Goal: Task Accomplishment & Management: Complete application form

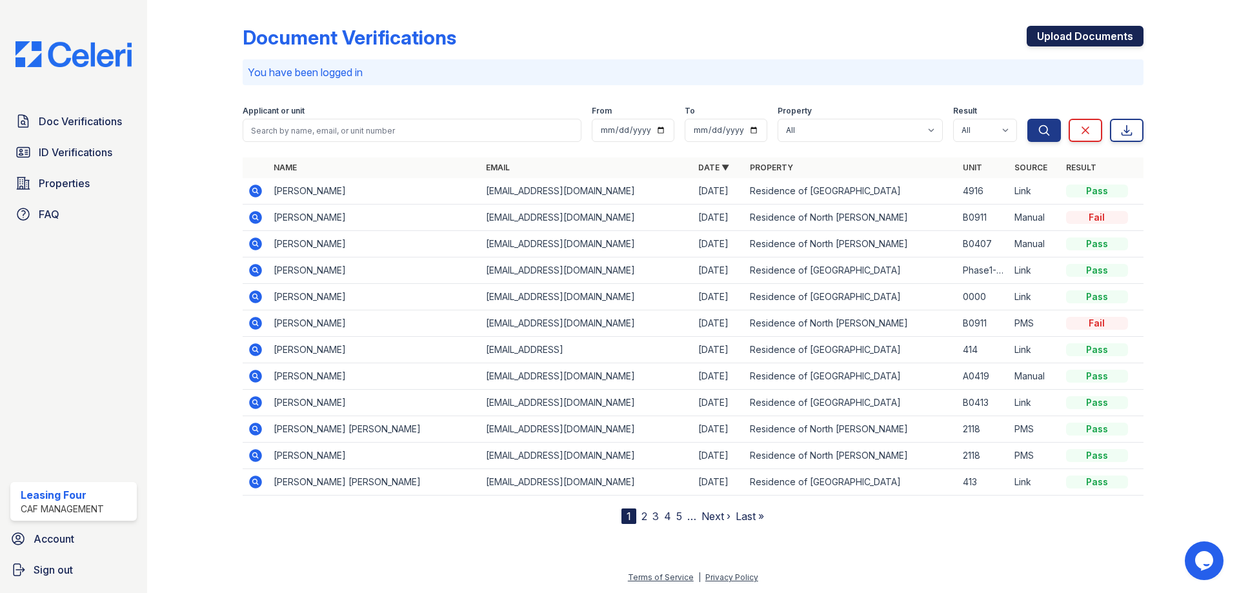
click at [1078, 32] on link "Upload Documents" at bounding box center [1085, 36] width 117 height 21
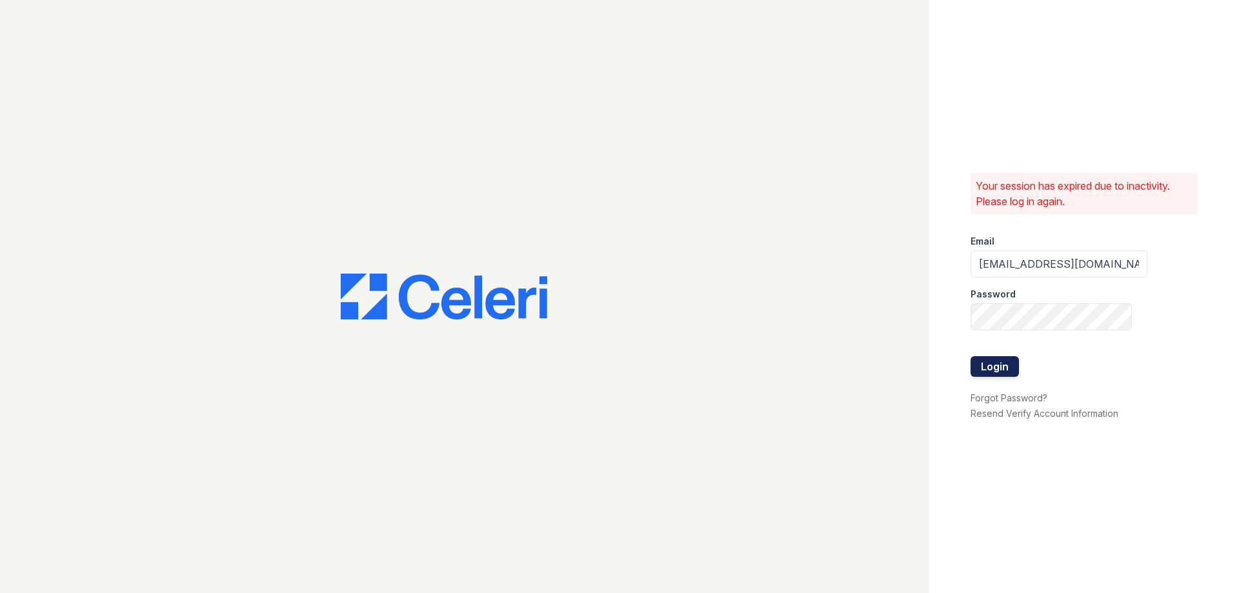
click at [990, 364] on button "Login" at bounding box center [994, 366] width 48 height 21
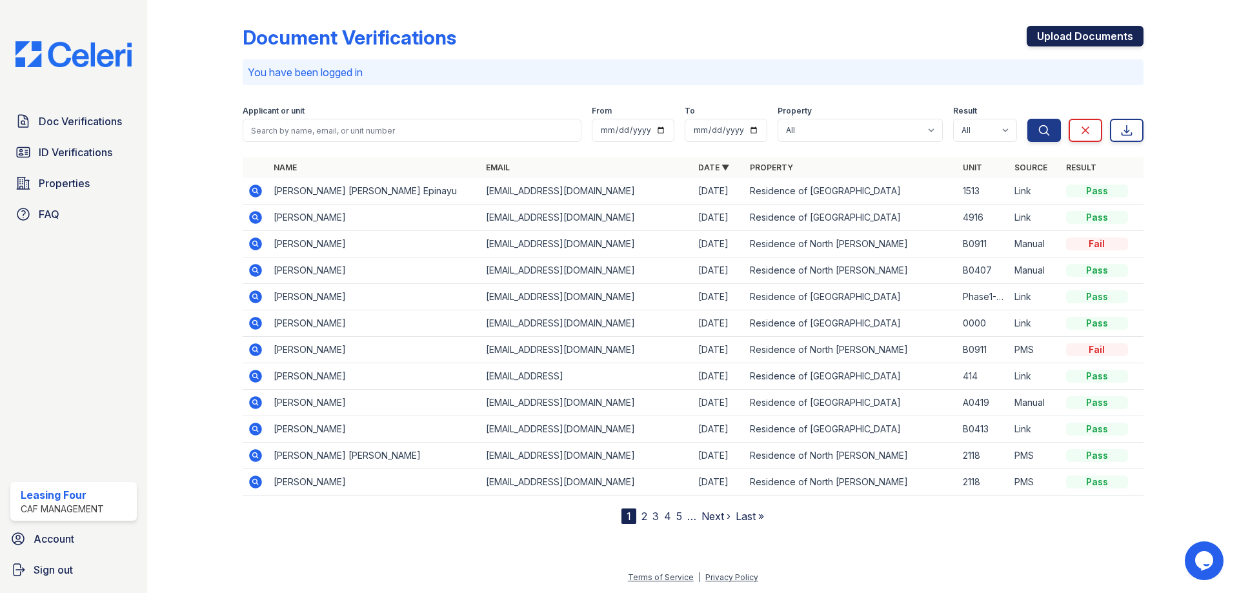
click at [1087, 32] on link "Upload Documents" at bounding box center [1085, 36] width 117 height 21
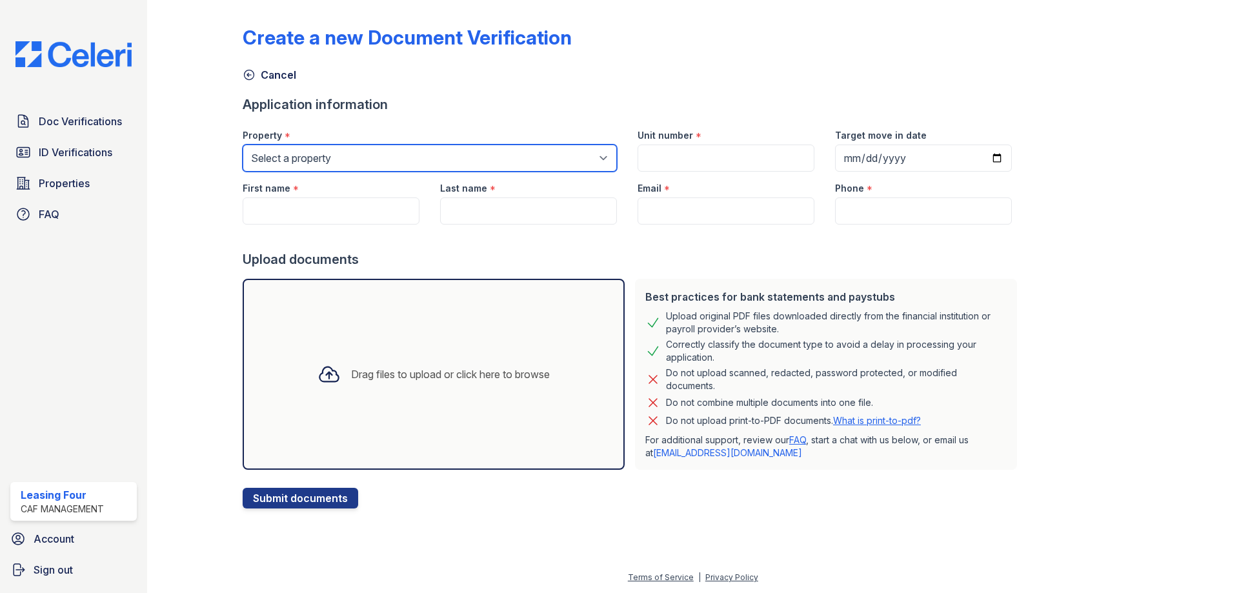
click at [290, 152] on select "Select a property Residence of North Dallas Residence of North Dallas II" at bounding box center [430, 158] width 374 height 27
select select "4593"
click at [243, 145] on select "Select a property Residence of North Dallas Residence of North Dallas II" at bounding box center [430, 158] width 374 height 27
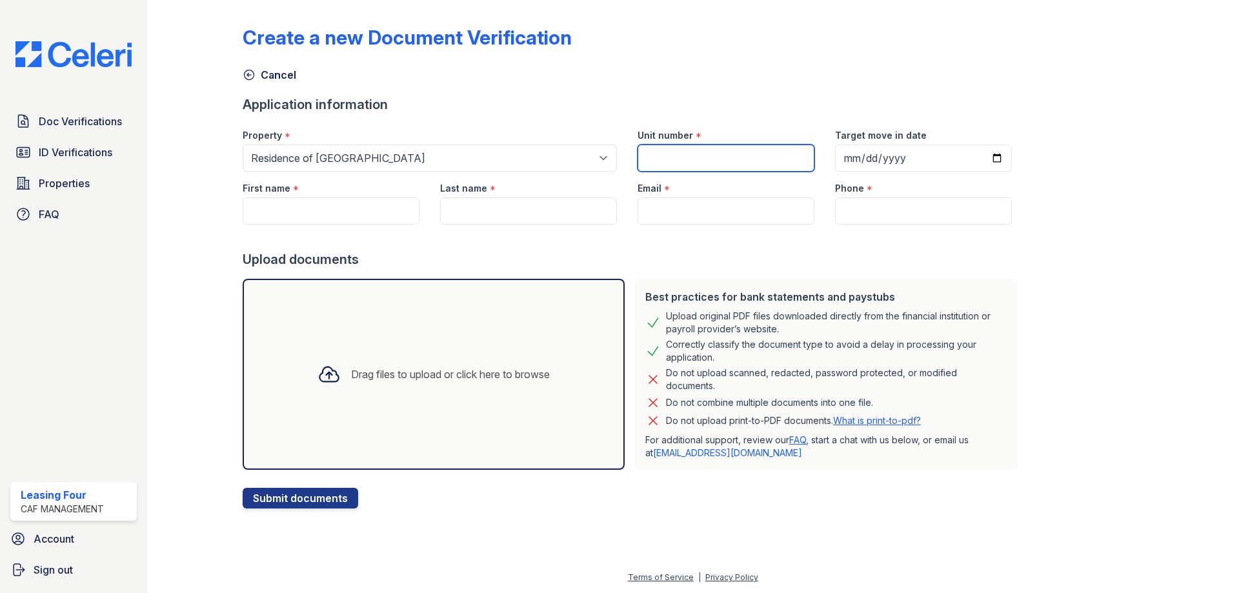
click at [696, 161] on input "Unit number" at bounding box center [726, 158] width 177 height 27
type input "A0709"
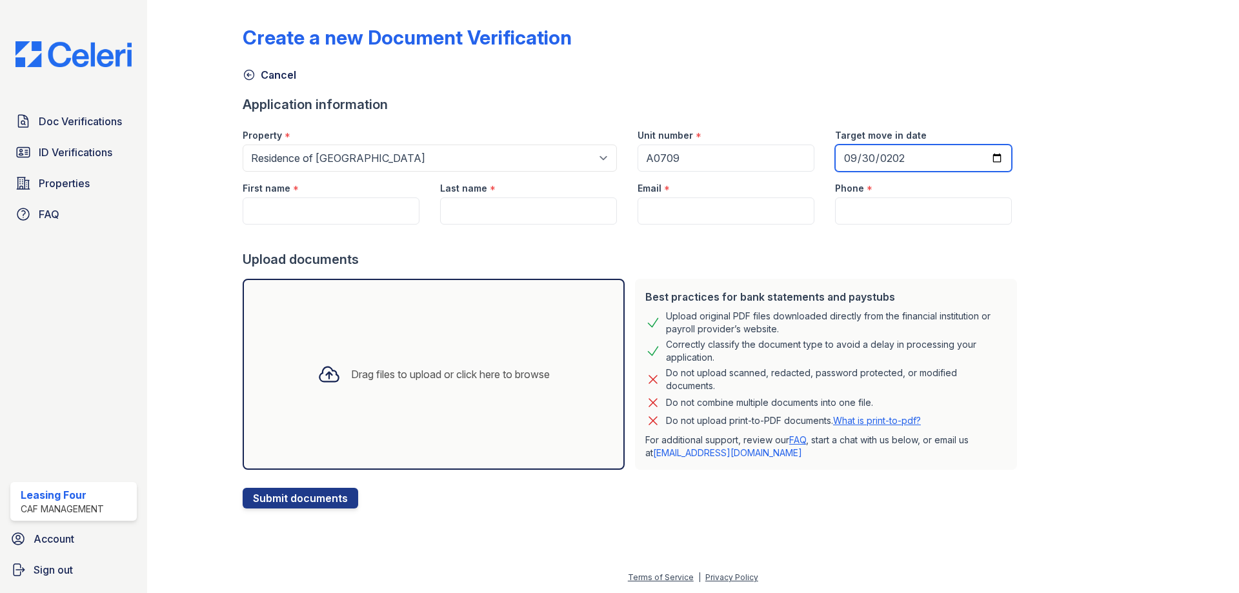
type input "2025-09-30"
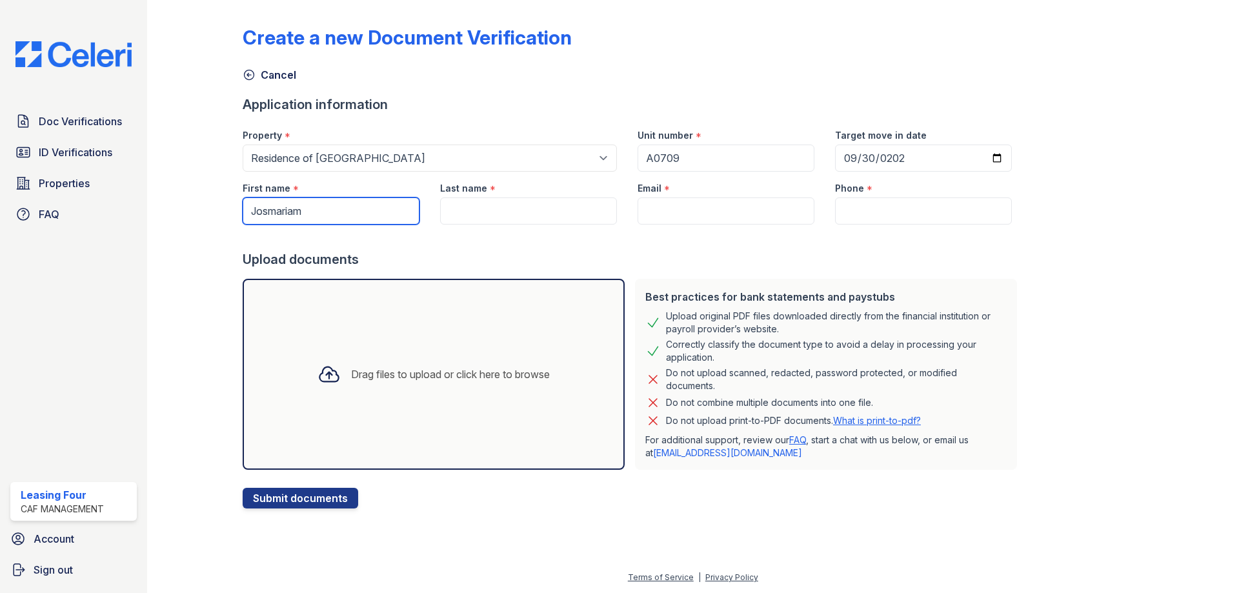
type input "Josmariam"
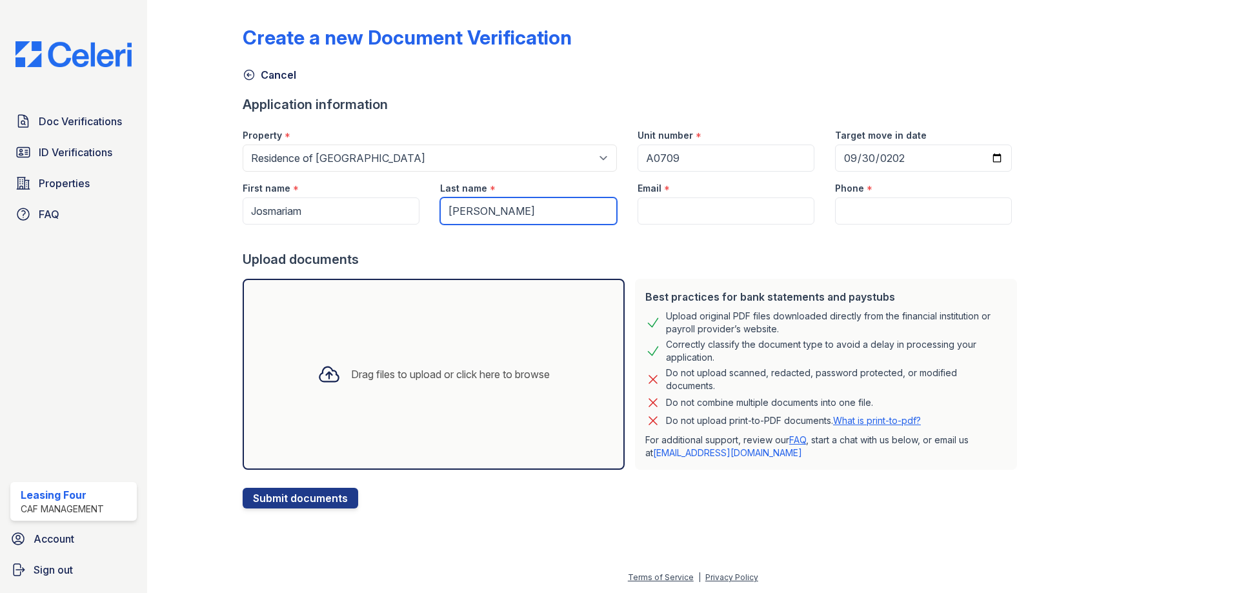
type input "Sanchez"
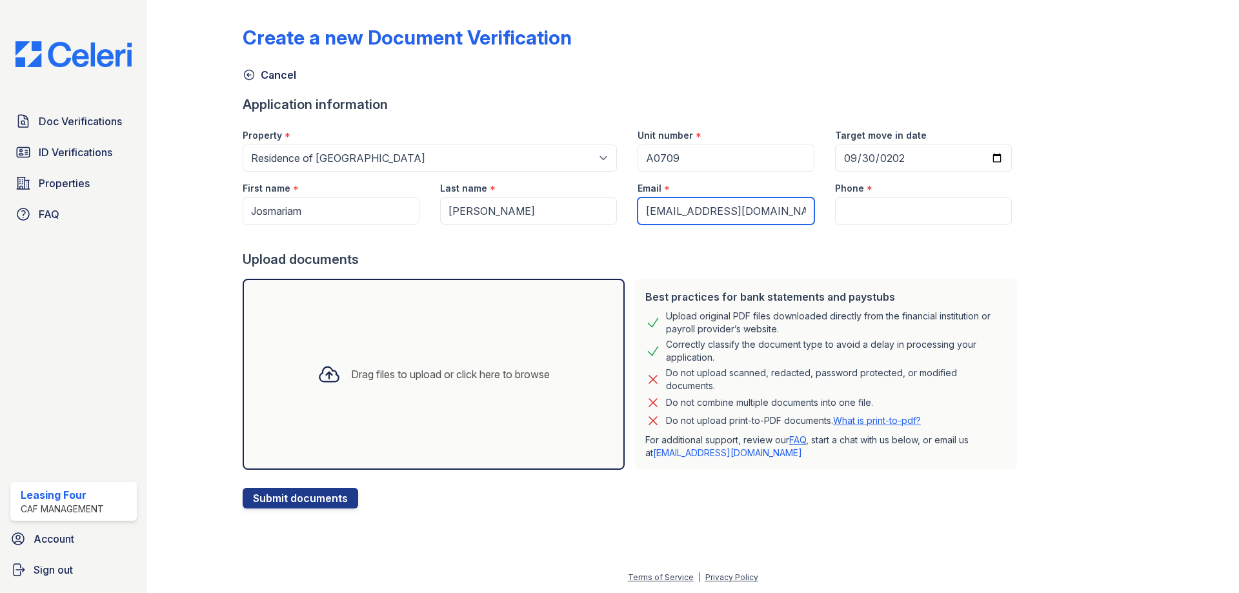
type input "[EMAIL_ADDRESS][DOMAIN_NAME]"
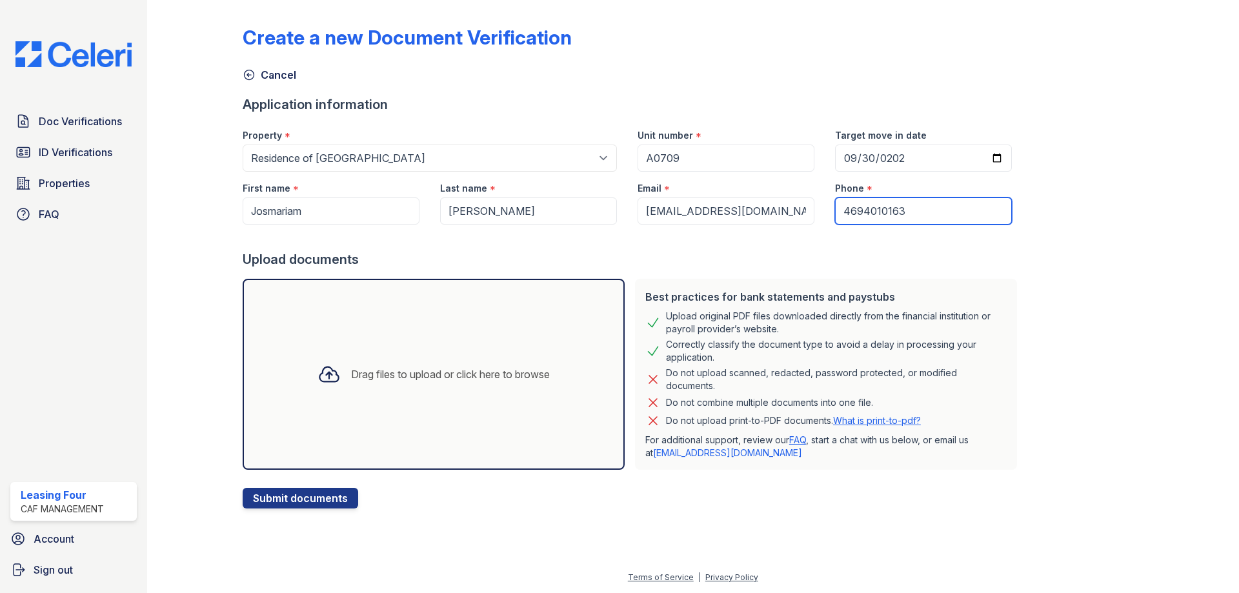
type input "4694010163"
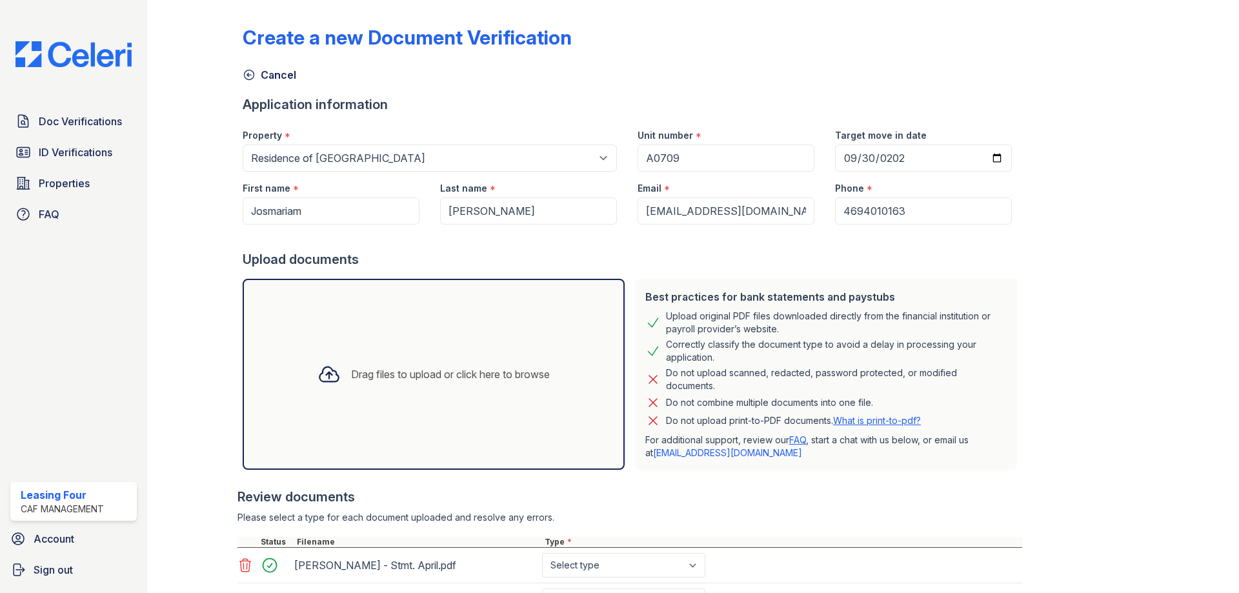
scroll to position [258, 0]
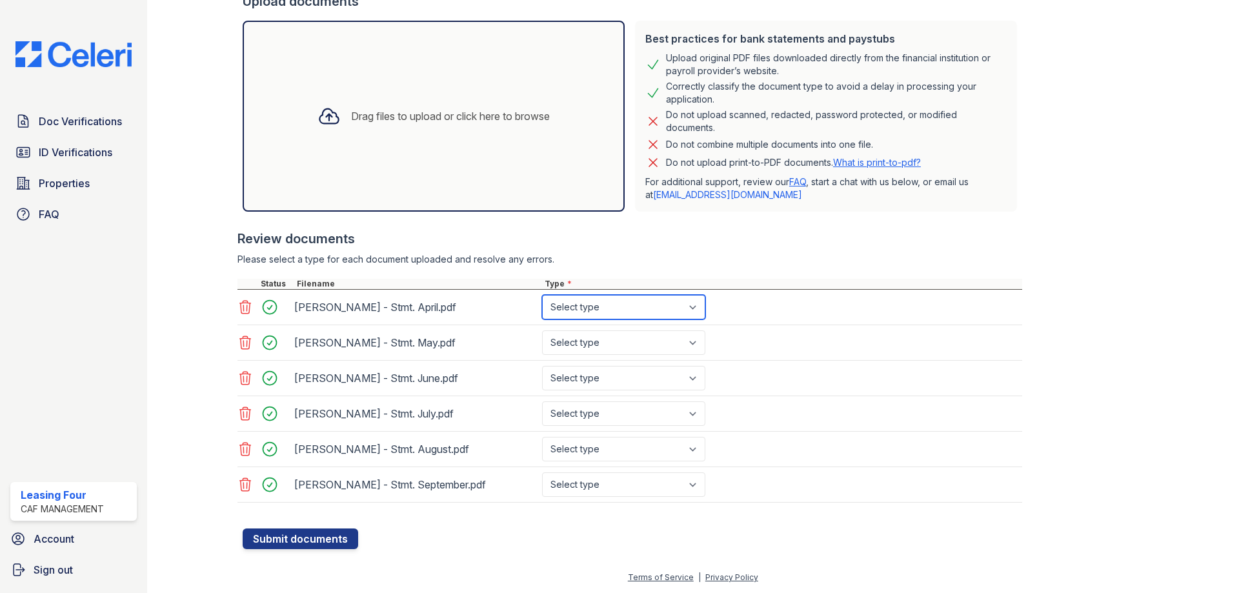
click at [610, 305] on select "Select type Paystub Bank Statement Offer Letter Tax Documents Benefit Award Let…" at bounding box center [623, 307] width 163 height 25
select select "bank_statement"
click at [542, 295] on select "Select type Paystub Bank Statement Offer Letter Tax Documents Benefit Award Let…" at bounding box center [623, 307] width 163 height 25
click at [605, 340] on select "Select type Paystub Bank Statement Offer Letter Tax Documents Benefit Award Let…" at bounding box center [623, 342] width 163 height 25
select select "bank_statement"
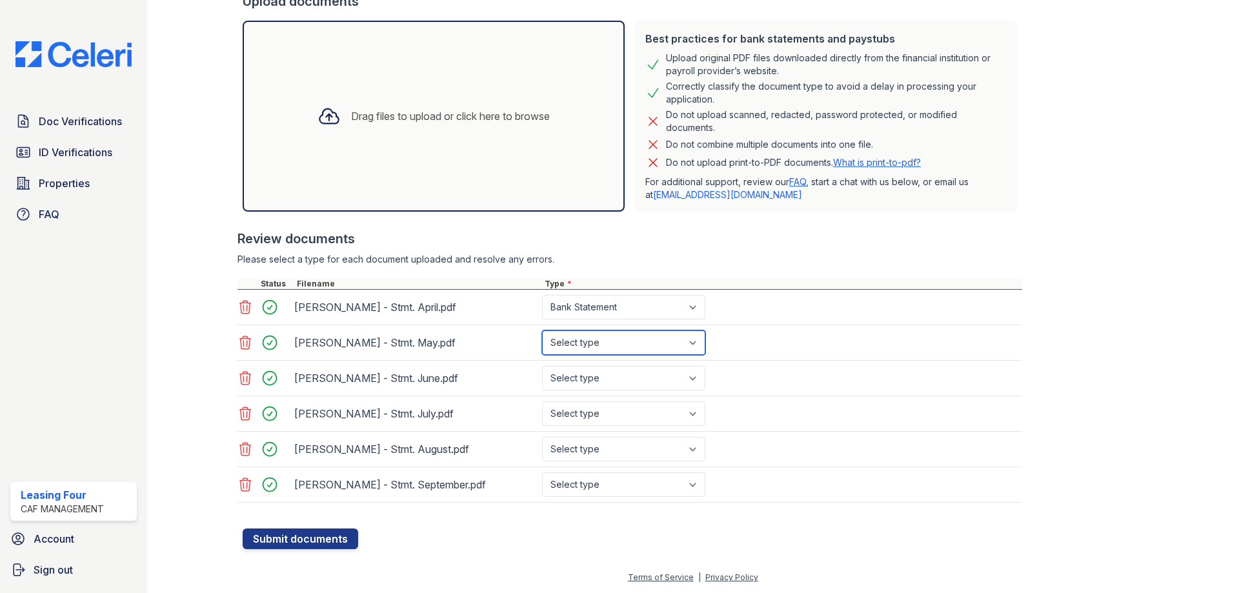
click at [542, 330] on select "Select type Paystub Bank Statement Offer Letter Tax Documents Benefit Award Let…" at bounding box center [623, 342] width 163 height 25
click at [594, 380] on select "Select type Paystub Bank Statement Offer Letter Tax Documents Benefit Award Let…" at bounding box center [623, 378] width 163 height 25
select select "bank_statement"
click at [542, 366] on select "Select type Paystub Bank Statement Offer Letter Tax Documents Benefit Award Let…" at bounding box center [623, 378] width 163 height 25
click at [588, 414] on select "Select type Paystub Bank Statement Offer Letter Tax Documents Benefit Award Let…" at bounding box center [623, 413] width 163 height 25
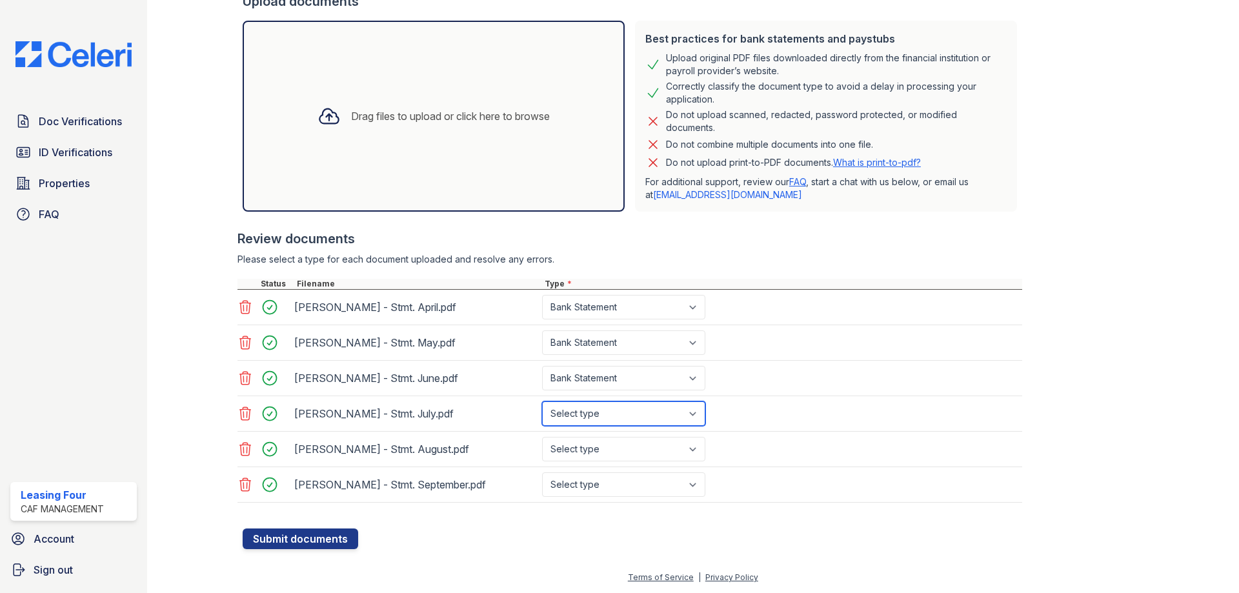
select select "bank_statement"
click at [542, 401] on select "Select type Paystub Bank Statement Offer Letter Tax Documents Benefit Award Let…" at bounding box center [623, 413] width 163 height 25
click at [589, 445] on select "Select type Paystub Bank Statement Offer Letter Tax Documents Benefit Award Let…" at bounding box center [623, 449] width 163 height 25
select select "bank_statement"
click at [542, 437] on select "Select type Paystub Bank Statement Offer Letter Tax Documents Benefit Award Let…" at bounding box center [623, 449] width 163 height 25
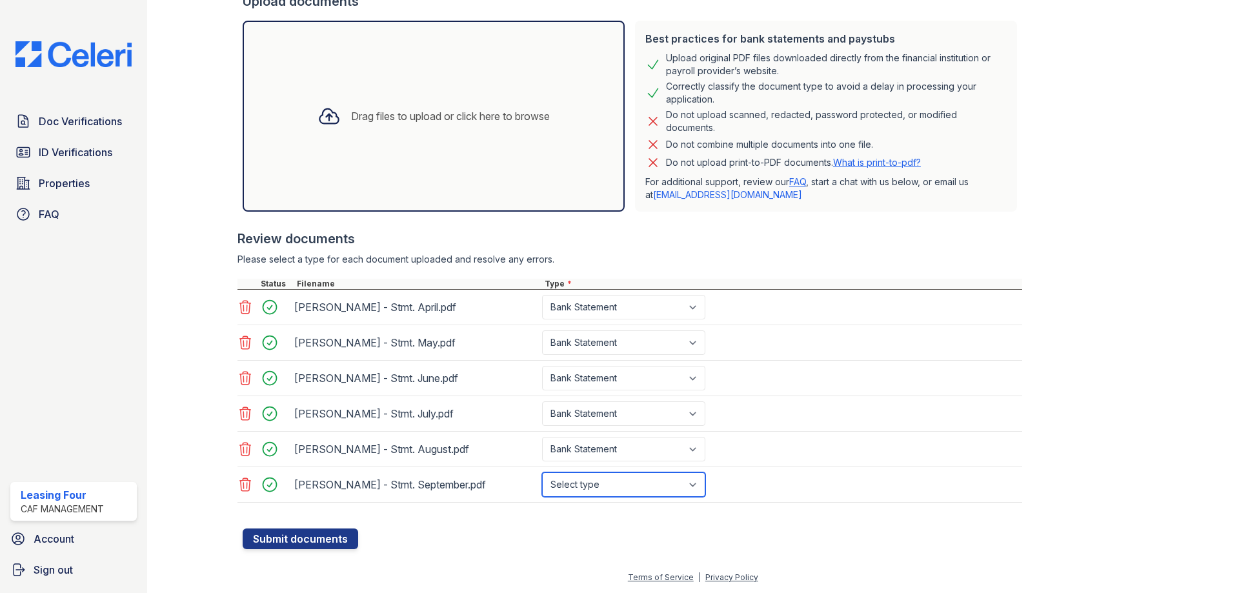
click at [598, 483] on select "Select type Paystub Bank Statement Offer Letter Tax Documents Benefit Award Let…" at bounding box center [623, 484] width 163 height 25
select select "bank_statement"
click at [542, 472] on select "Select type Paystub Bank Statement Offer Letter Tax Documents Benefit Award Let…" at bounding box center [623, 484] width 163 height 25
click at [297, 538] on button "Submit documents" at bounding box center [301, 538] width 116 height 21
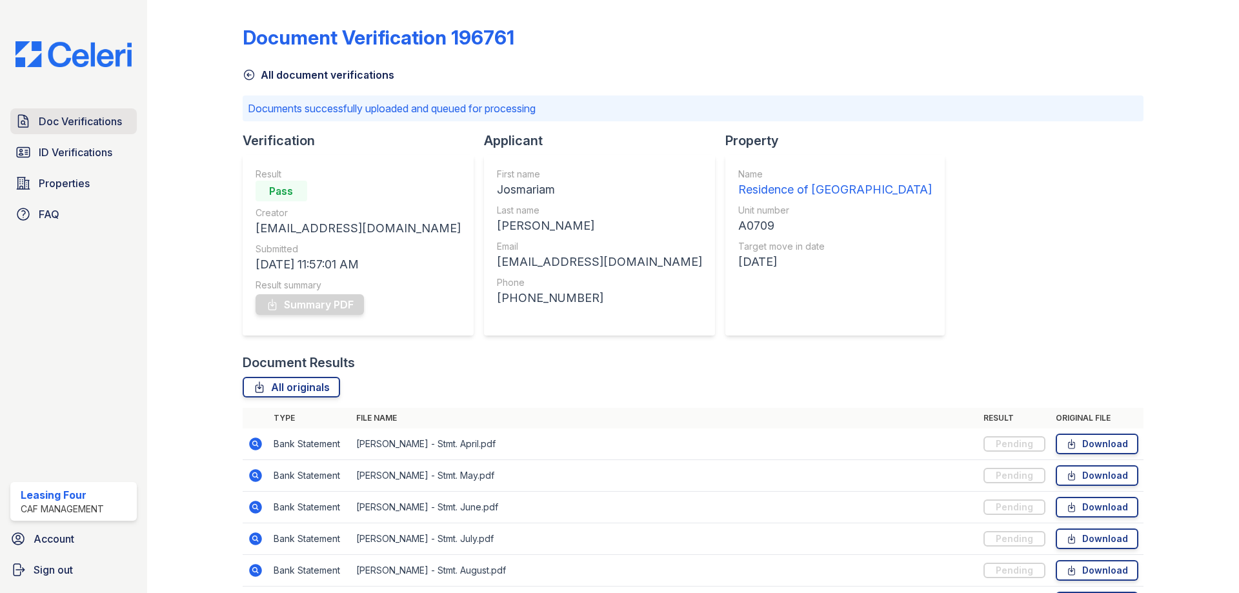
click at [85, 120] on span "Doc Verifications" at bounding box center [80, 121] width 83 height 15
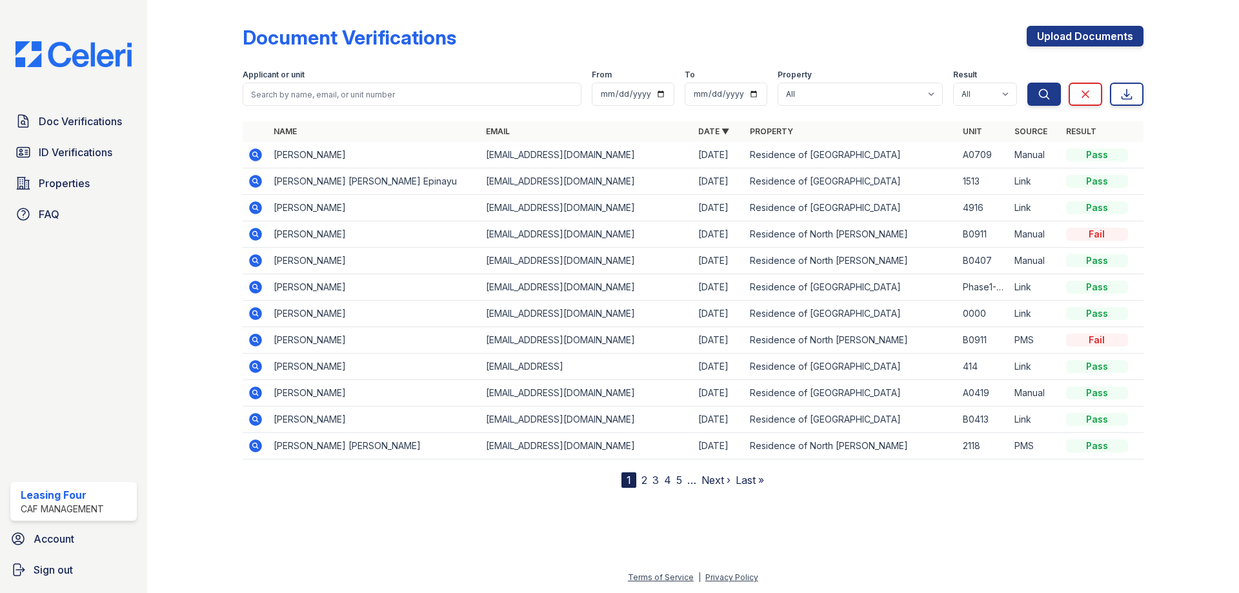
click at [246, 156] on td at bounding box center [256, 155] width 26 height 26
click at [251, 152] on icon at bounding box center [255, 154] width 13 height 13
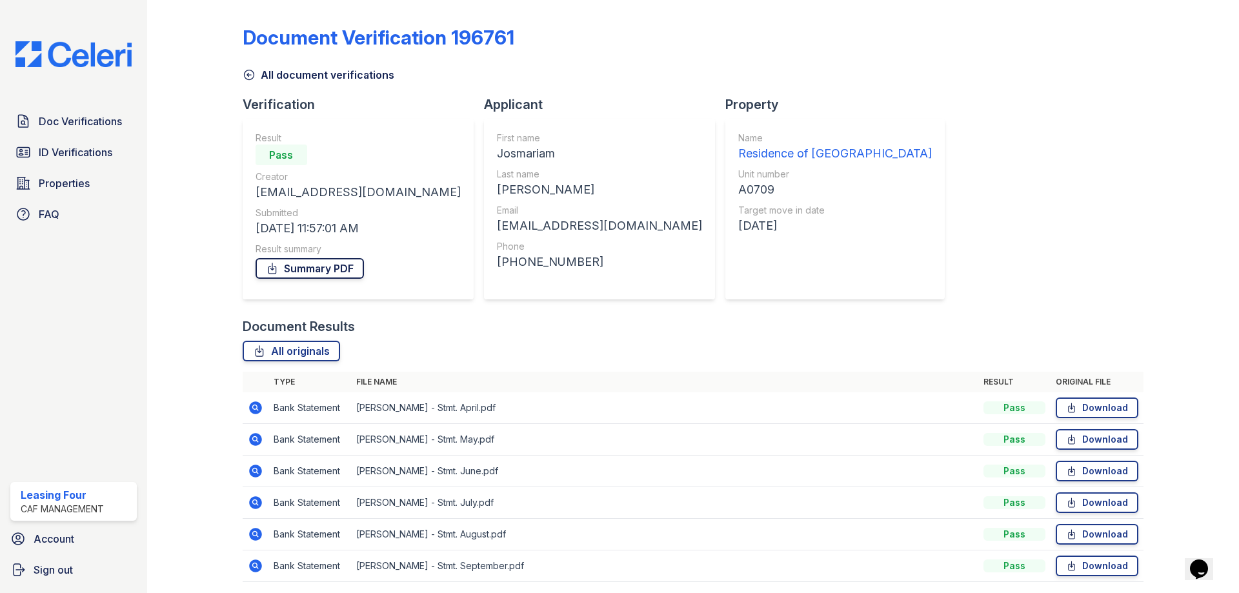
click at [295, 266] on link "Summary PDF" at bounding box center [310, 268] width 108 height 21
click at [96, 154] on span "ID Verifications" at bounding box center [76, 152] width 74 height 15
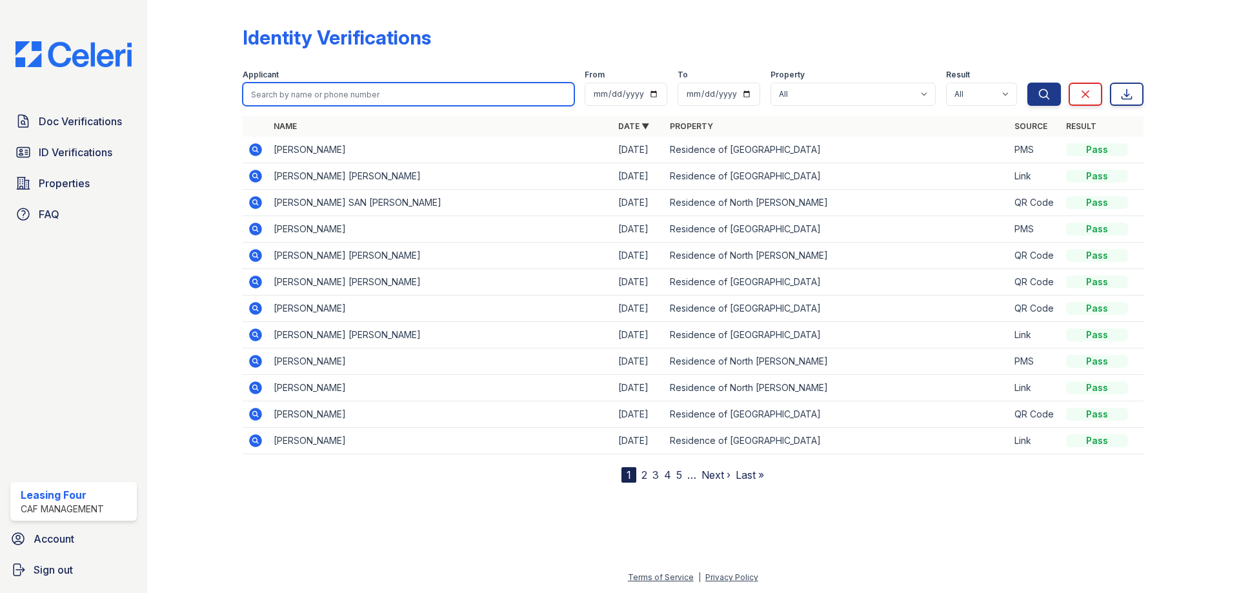
click at [315, 97] on input "search" at bounding box center [409, 94] width 332 height 23
type input "josmariam"
click at [1027, 83] on button "Search" at bounding box center [1044, 94] width 34 height 23
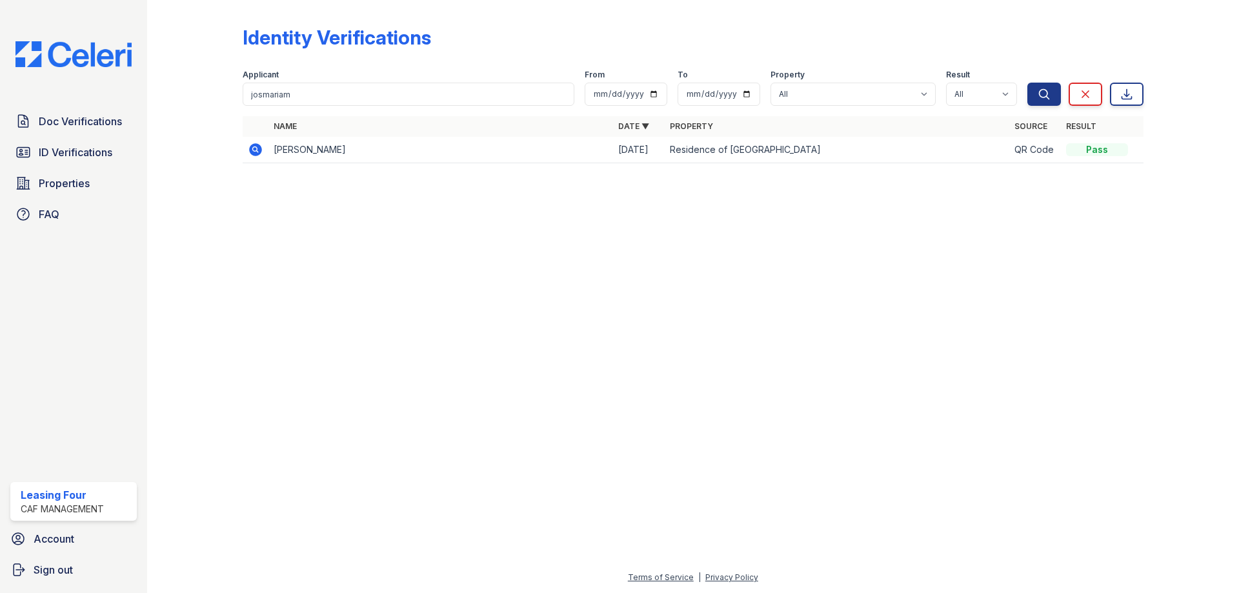
click at [254, 147] on icon at bounding box center [255, 149] width 15 height 15
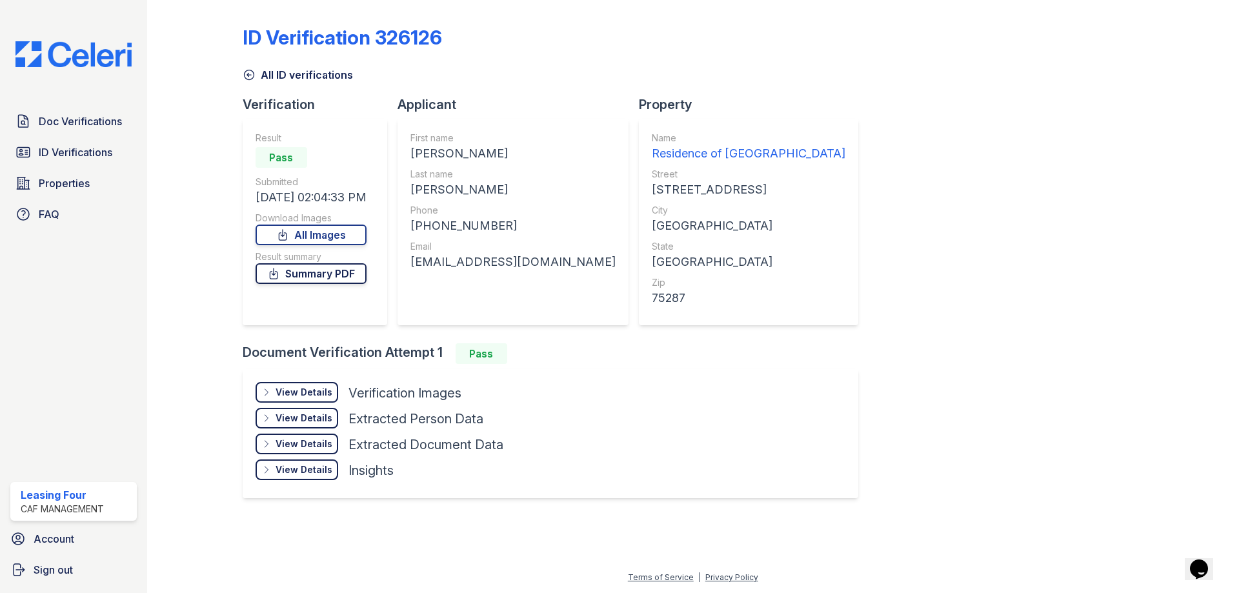
click at [311, 274] on link "Summary PDF" at bounding box center [311, 273] width 111 height 21
click at [287, 391] on div "View Details" at bounding box center [304, 392] width 57 height 13
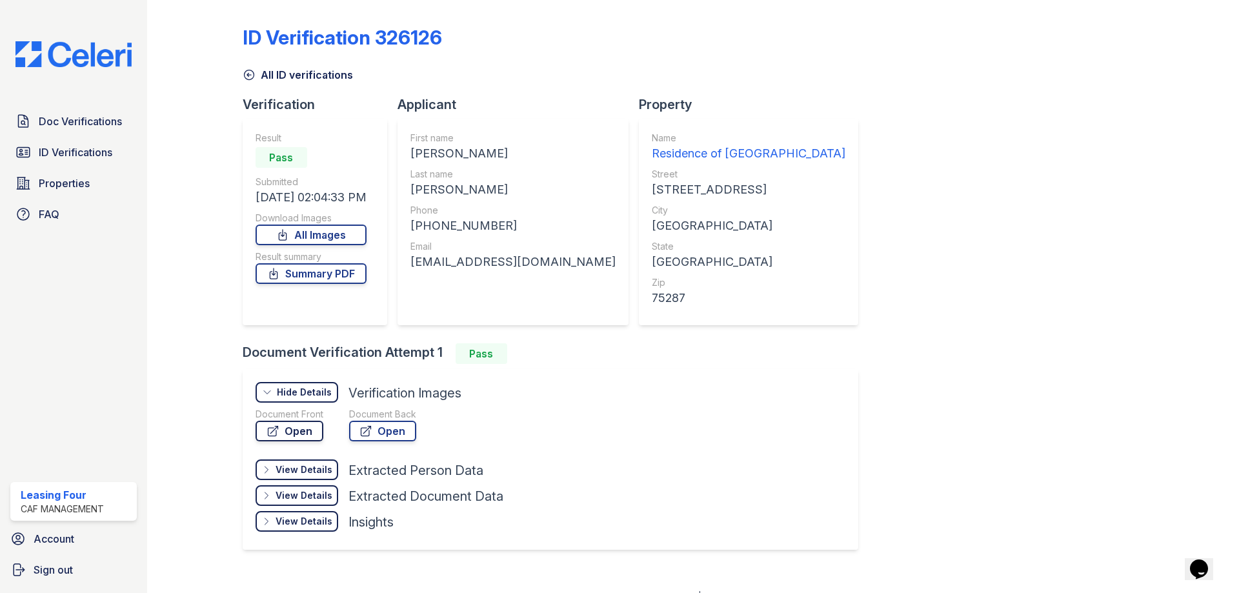
click at [294, 427] on link "Open" at bounding box center [290, 431] width 68 height 21
click at [93, 152] on span "ID Verifications" at bounding box center [76, 152] width 74 height 15
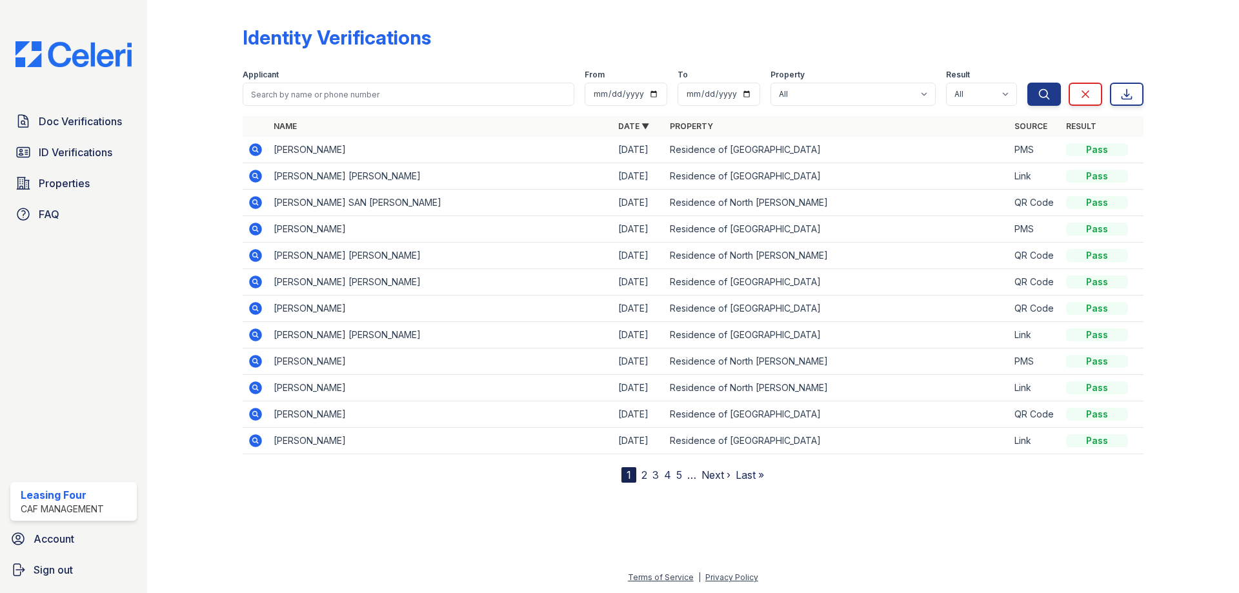
click at [307, 108] on form "Applicant From To Property All Residence of North Dallas Residence of North Dal…" at bounding box center [693, 85] width 901 height 52
click at [312, 97] on input "search" at bounding box center [409, 94] width 332 height 23
type input "d"
type input "juan chirinos"
click at [1027, 83] on button "Search" at bounding box center [1044, 94] width 34 height 23
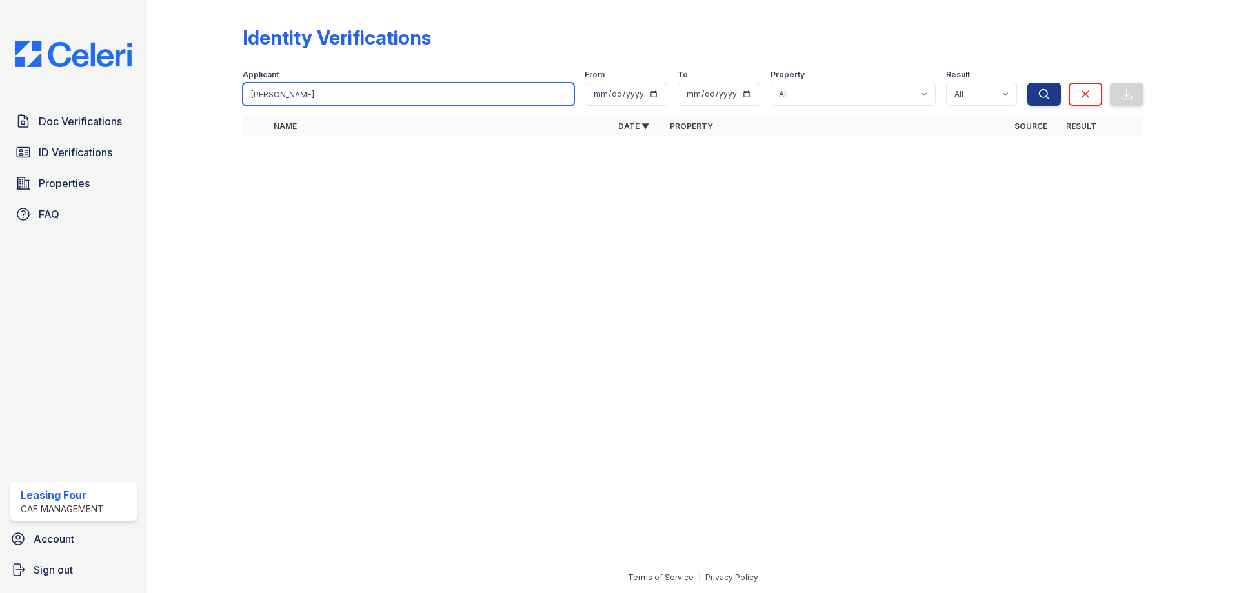
click at [315, 97] on input "juan chirinos" at bounding box center [409, 94] width 332 height 23
type input "diego"
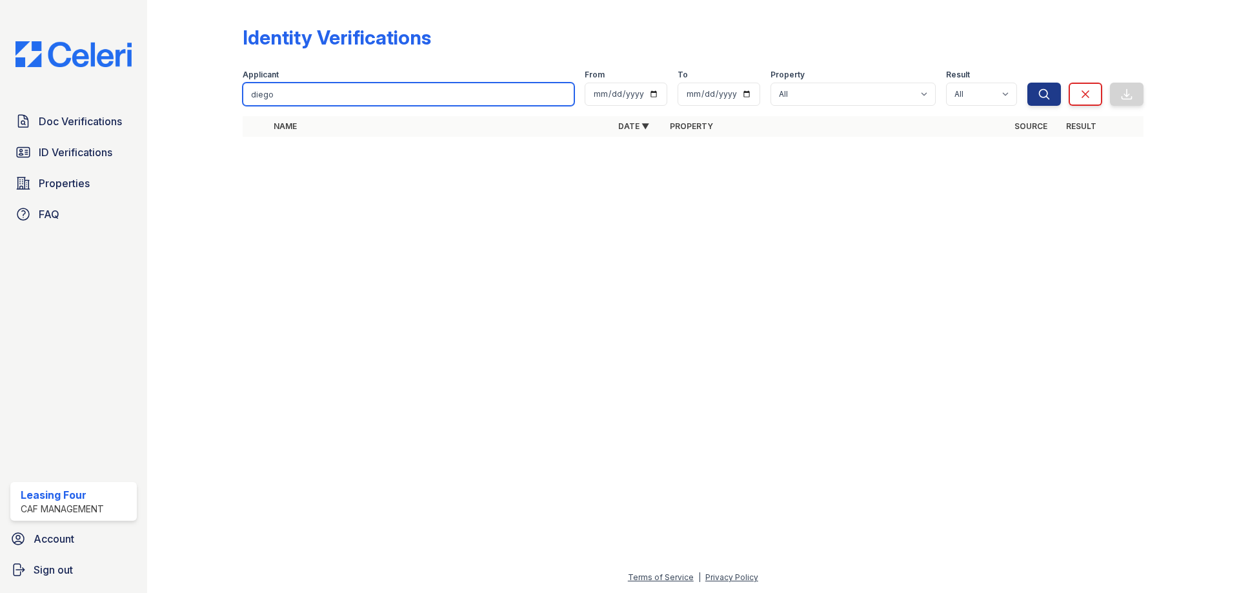
click at [1027, 83] on button "Search" at bounding box center [1044, 94] width 34 height 23
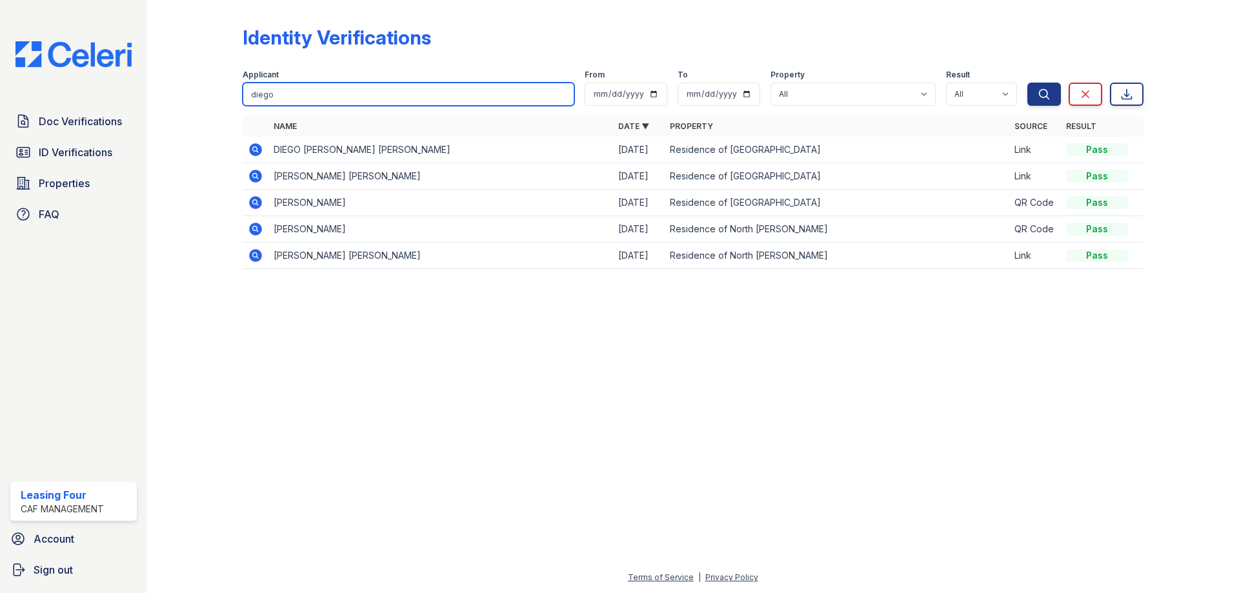
click at [290, 94] on input "diego" at bounding box center [409, 94] width 332 height 23
click at [290, 93] on input "diego" at bounding box center [409, 94] width 332 height 23
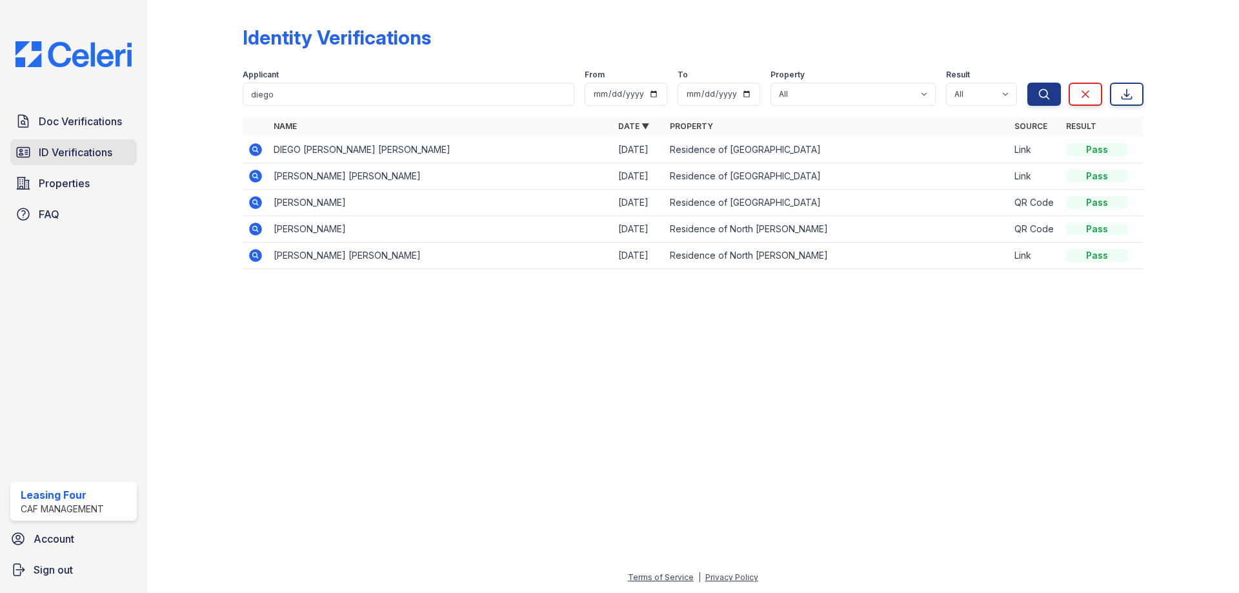
click at [80, 147] on span "ID Verifications" at bounding box center [76, 152] width 74 height 15
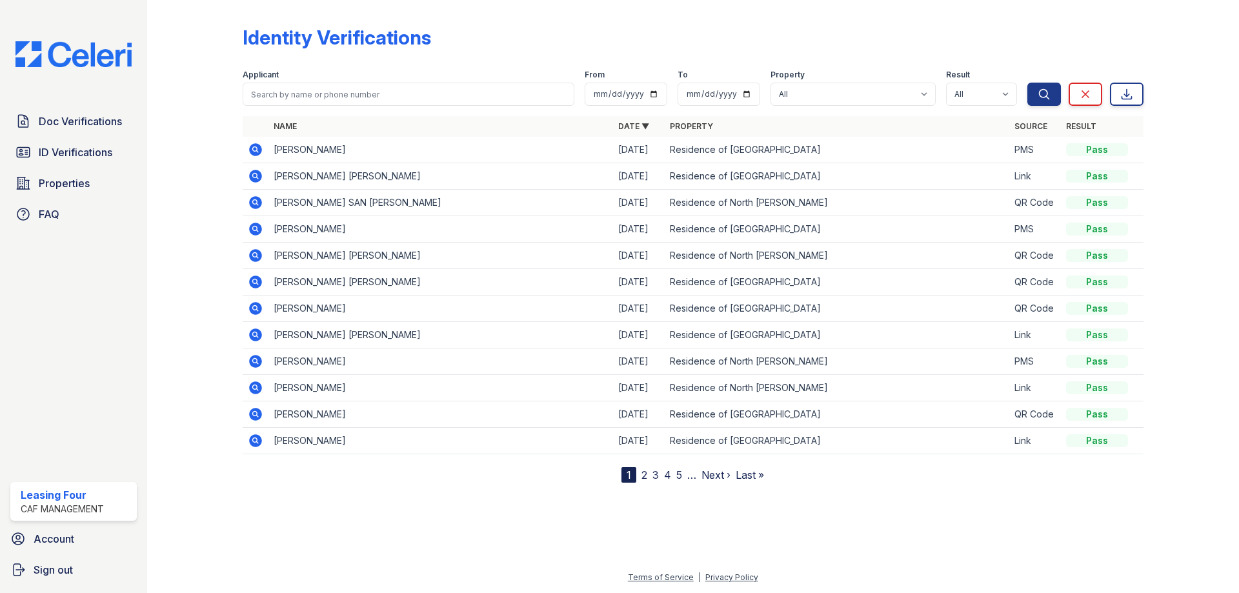
click at [260, 281] on icon at bounding box center [255, 282] width 13 height 13
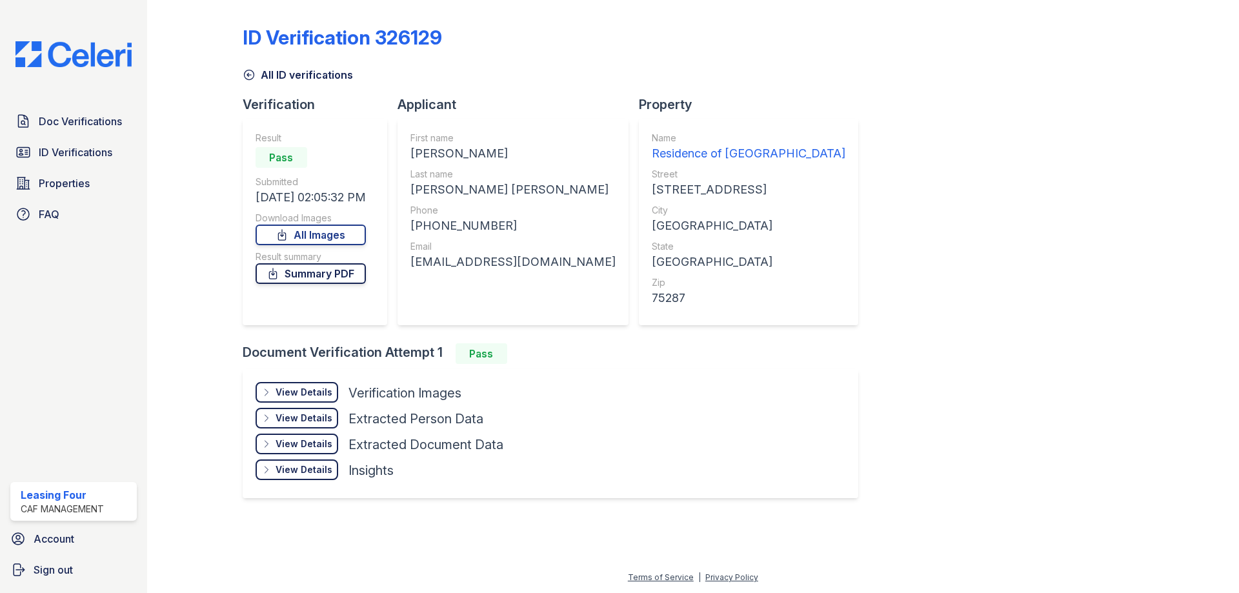
click at [305, 265] on link "Summary PDF" at bounding box center [311, 273] width 110 height 21
click at [304, 395] on div "View Details" at bounding box center [304, 392] width 57 height 13
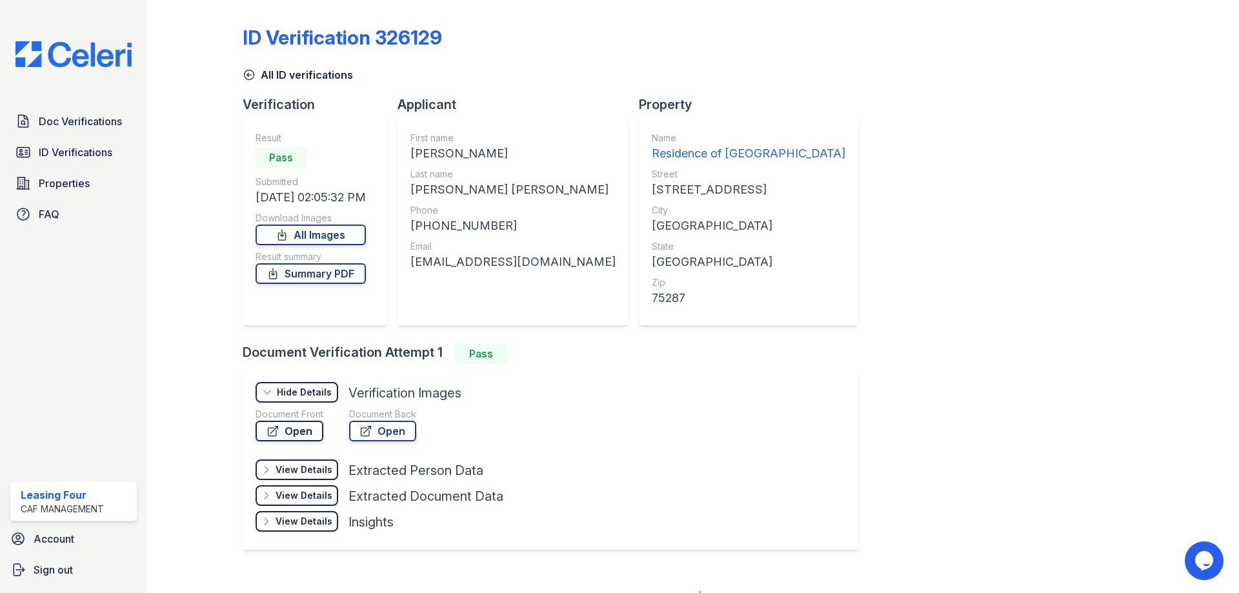
click at [289, 430] on link "Open" at bounding box center [290, 431] width 68 height 21
